Goal: Transaction & Acquisition: Book appointment/travel/reservation

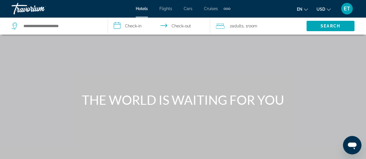
click at [213, 8] on span "Cruises" at bounding box center [211, 8] width 14 height 5
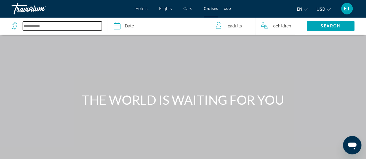
click at [58, 26] on input "Select cruise destination" at bounding box center [62, 26] width 79 height 9
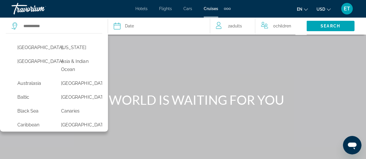
click at [131, 28] on span "Date" at bounding box center [129, 26] width 9 height 8
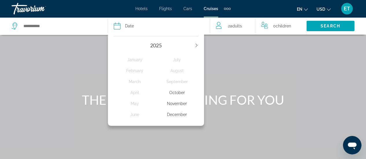
click at [173, 115] on div "December" at bounding box center [177, 115] width 42 height 10
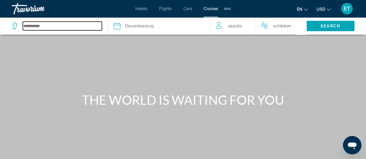
click at [42, 26] on input "Select cruise destination" at bounding box center [62, 26] width 79 height 9
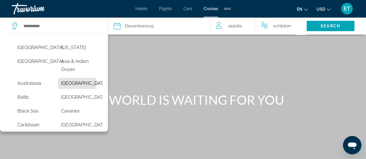
click at [75, 86] on button "[GEOGRAPHIC_DATA]" at bounding box center [77, 83] width 38 height 11
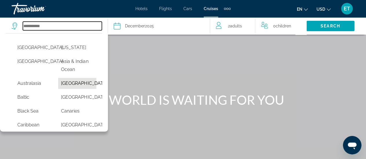
type input "*******"
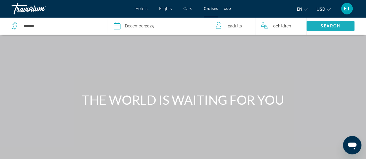
click at [326, 25] on span "Search" at bounding box center [330, 26] width 20 height 5
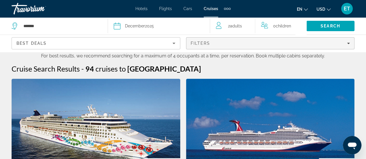
click at [348, 43] on icon "Filters" at bounding box center [348, 43] width 3 height 1
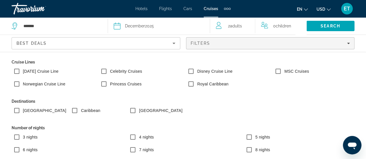
scroll to position [14, 0]
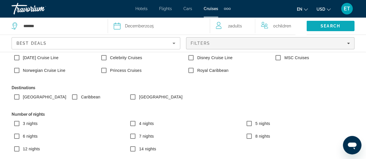
click at [331, 25] on span "Search" at bounding box center [330, 26] width 20 height 5
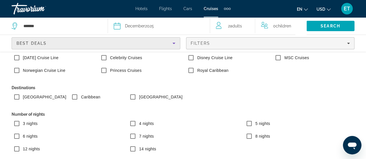
click at [174, 43] on icon "Sort by" at bounding box center [173, 43] width 3 height 1
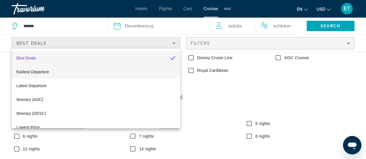
scroll to position [22, 0]
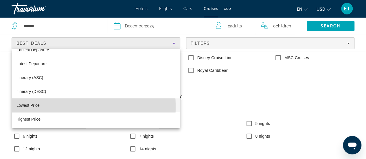
click at [41, 106] on mat-option "Lowest Price" at bounding box center [96, 106] width 168 height 14
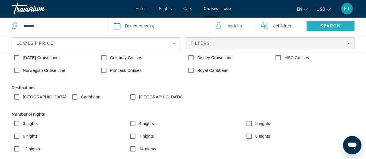
click at [335, 25] on span "Search" at bounding box center [330, 26] width 20 height 5
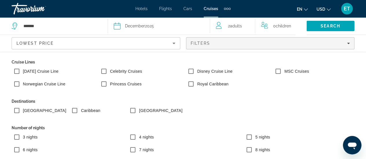
scroll to position [14, 0]
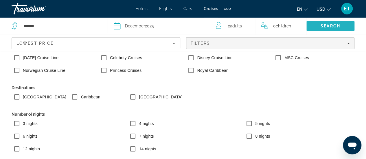
click at [331, 26] on span "Search" at bounding box center [330, 26] width 20 height 5
click at [329, 26] on span "Search" at bounding box center [330, 26] width 20 height 5
click at [334, 23] on span "Search" at bounding box center [330, 26] width 48 height 14
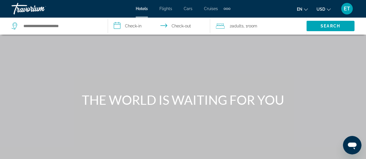
click at [211, 9] on span "Cruises" at bounding box center [211, 8] width 14 height 5
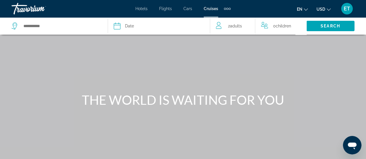
click at [119, 27] on icon "Select cruise date" at bounding box center [117, 26] width 7 height 7
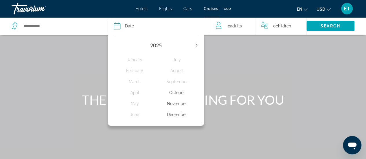
click at [176, 113] on div "December" at bounding box center [177, 115] width 42 height 10
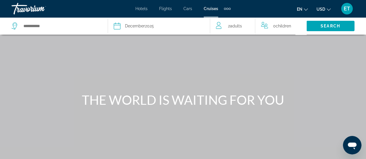
click at [33, 21] on div "Search widget" at bounding box center [57, 25] width 90 height 17
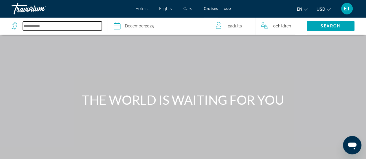
click at [34, 27] on input "Select cruise destination" at bounding box center [62, 26] width 79 height 9
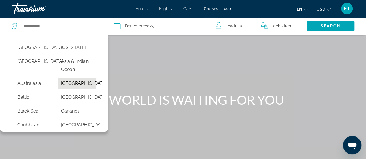
click at [71, 82] on button "[GEOGRAPHIC_DATA]" at bounding box center [77, 83] width 38 height 11
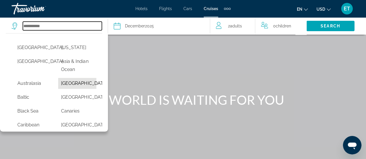
type input "*******"
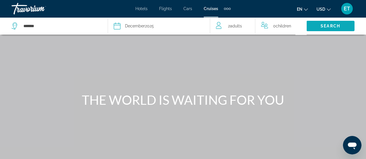
click at [323, 26] on span "Search" at bounding box center [330, 26] width 20 height 5
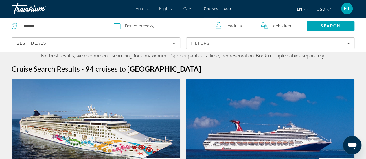
click at [173, 44] on icon "Sort by" at bounding box center [173, 43] width 7 height 7
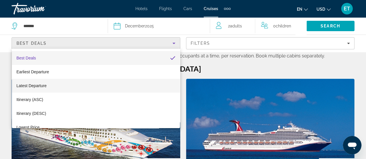
scroll to position [22, 0]
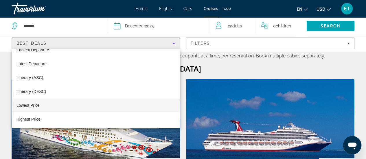
click at [32, 104] on span "Lowest Price" at bounding box center [27, 105] width 23 height 5
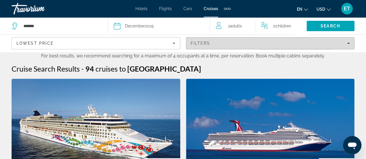
click at [349, 45] on div "Filters" at bounding box center [270, 43] width 159 height 5
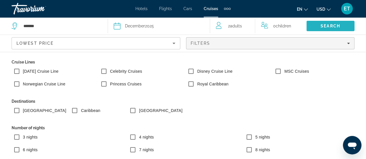
click at [334, 25] on span "Search" at bounding box center [330, 26] width 20 height 5
click at [319, 27] on span "Search" at bounding box center [330, 26] width 48 height 14
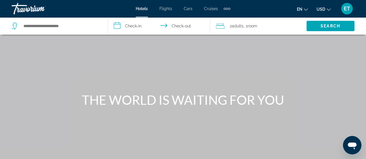
click at [212, 9] on span "Cruises" at bounding box center [211, 8] width 14 height 5
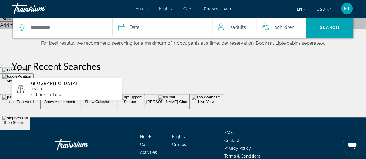
scroll to position [173, 0]
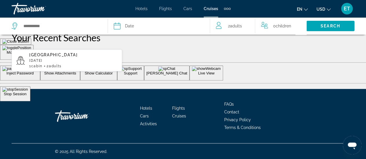
click at [60, 58] on div "Bahamas December 2025 1 cabin 2 Adult Adults" at bounding box center [73, 61] width 88 height 16
type input "*******"
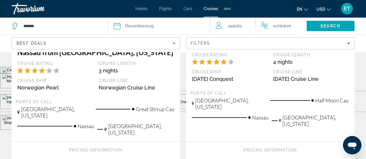
scroll to position [202, 0]
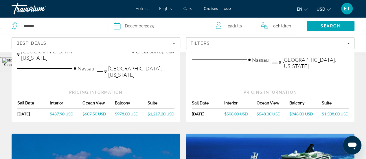
click at [174, 43] on icon "Sort by" at bounding box center [173, 43] width 3 height 1
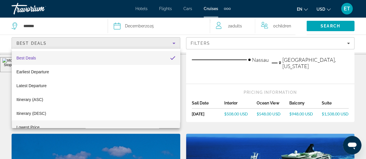
click at [39, 127] on span "Lowest Price" at bounding box center [27, 127] width 23 height 5
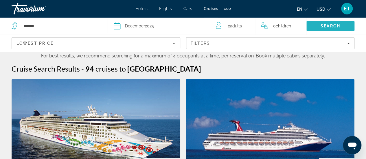
click at [325, 22] on span "Search" at bounding box center [330, 26] width 48 height 14
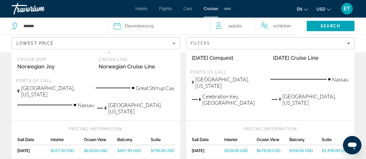
scroll to position [747, 0]
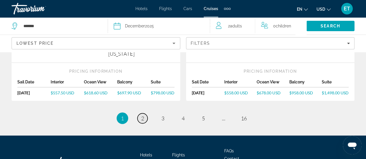
click at [141, 114] on link "page 2" at bounding box center [142, 119] width 10 height 10
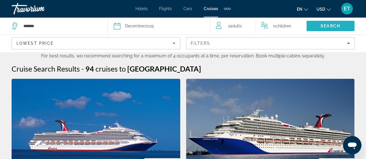
click at [327, 24] on span "Search" at bounding box center [330, 26] width 20 height 5
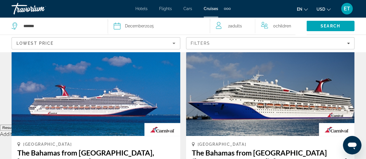
scroll to position [6, 0]
